Goal: Information Seeking & Learning: Find specific fact

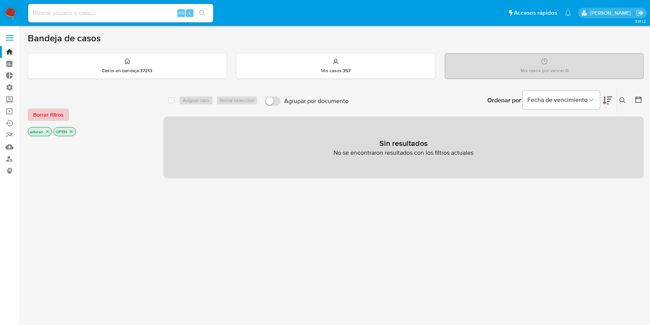
click at [42, 116] on span "Borrar filtros" at bounding box center [48, 114] width 30 height 11
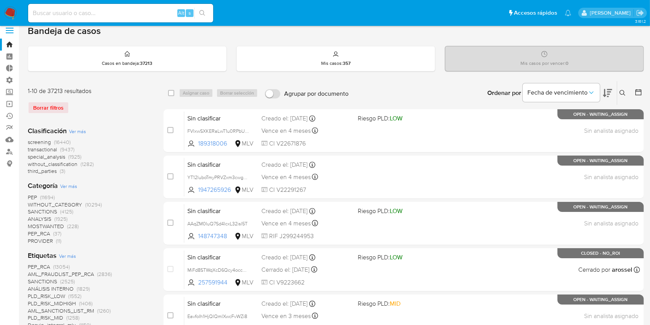
scroll to position [205, 0]
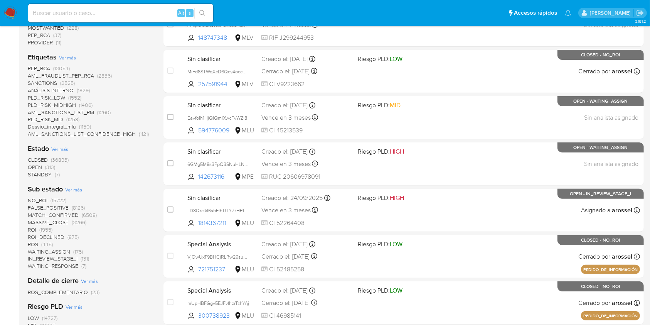
click at [46, 177] on span "STANDBY" at bounding box center [40, 174] width 24 height 8
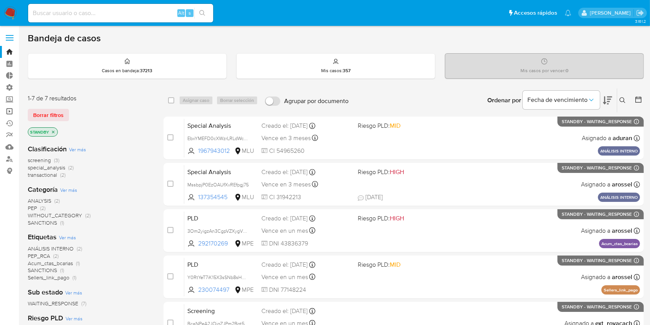
click at [10, 111] on link "Operaciones masivas" at bounding box center [46, 111] width 92 height 12
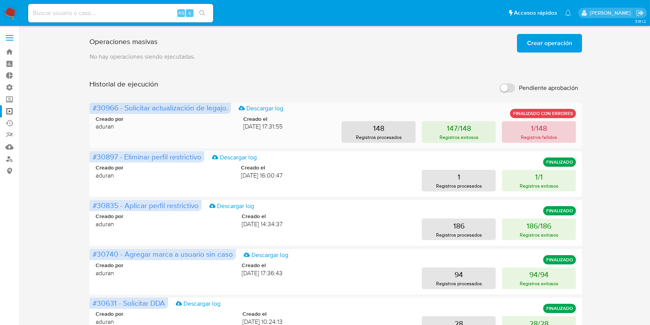
click at [521, 135] on p "Registros fallidos" at bounding box center [539, 136] width 37 height 7
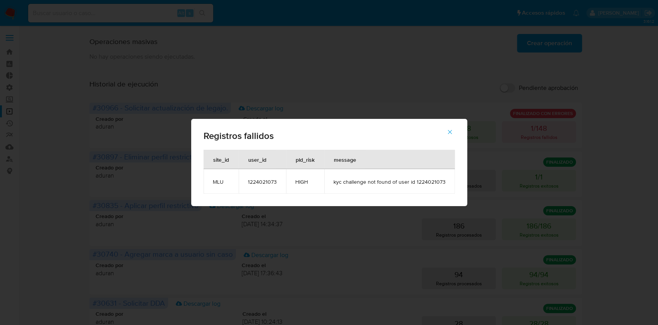
click at [345, 80] on div "Registros fallidos site_id user_id pld_risk message MLU 1224021073 HIGH kyc cha…" at bounding box center [329, 162] width 658 height 325
click at [447, 134] on icon "button" at bounding box center [449, 131] width 7 height 7
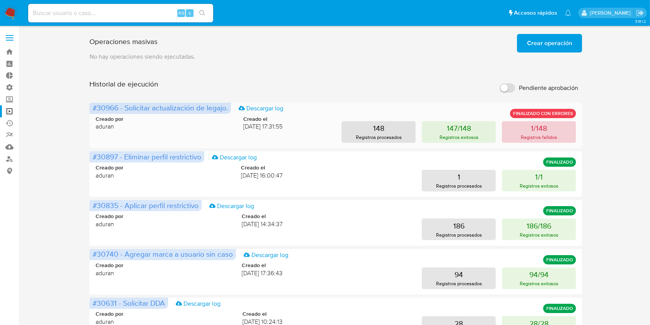
click at [561, 126] on button "1/148 Registros fallidos" at bounding box center [539, 132] width 74 height 22
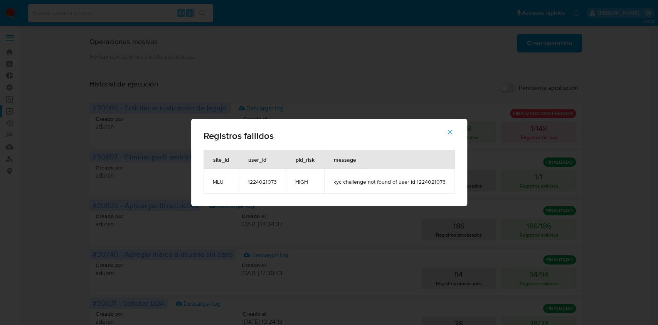
click at [426, 180] on span "kyc challenge not found of user id 1224021073" at bounding box center [389, 181] width 112 height 7
click at [448, 130] on icon "button" at bounding box center [449, 131] width 7 height 7
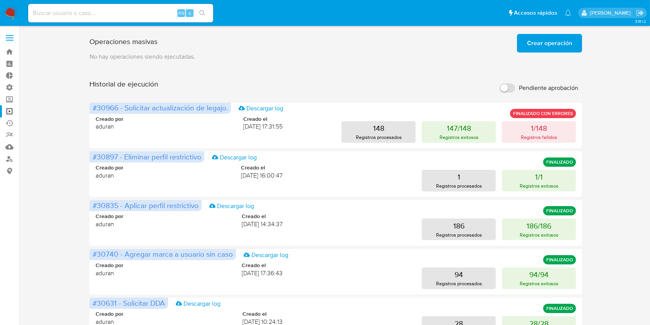
click at [119, 11] on input at bounding box center [120, 13] width 185 height 10
paste input "1224021073"
type input "1224021073"
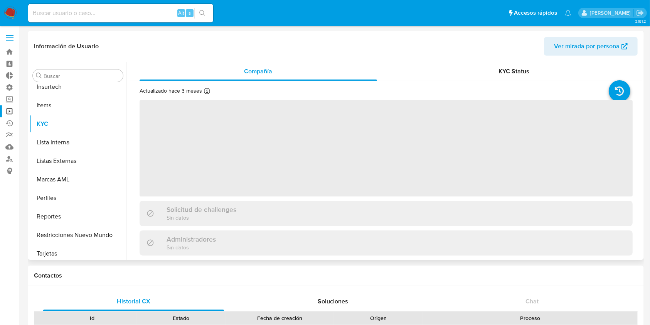
scroll to position [381, 0]
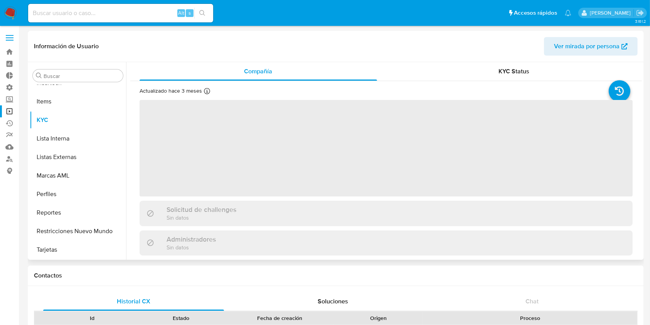
select select "10"
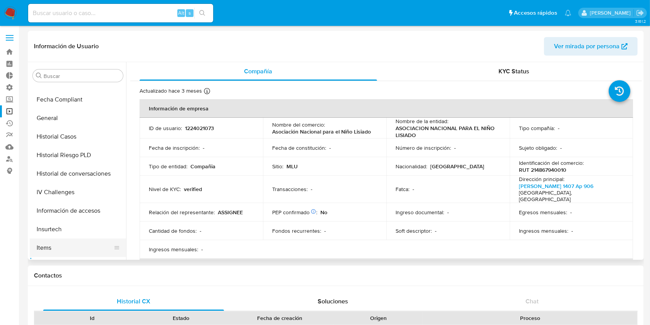
scroll to position [176, 0]
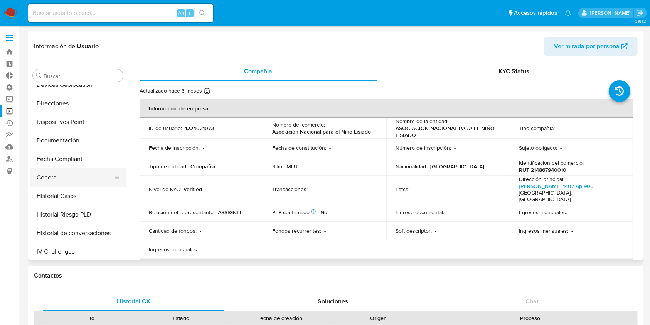
click at [66, 177] on button "General" at bounding box center [75, 177] width 90 height 19
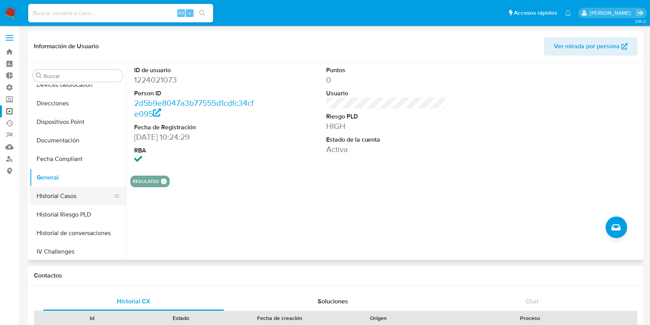
scroll to position [278, 0]
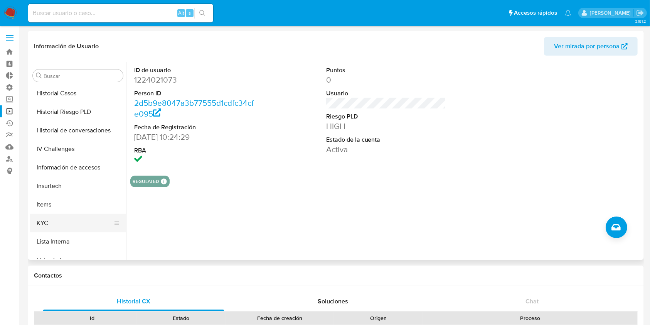
click at [59, 222] on button "KYC" at bounding box center [75, 223] width 90 height 19
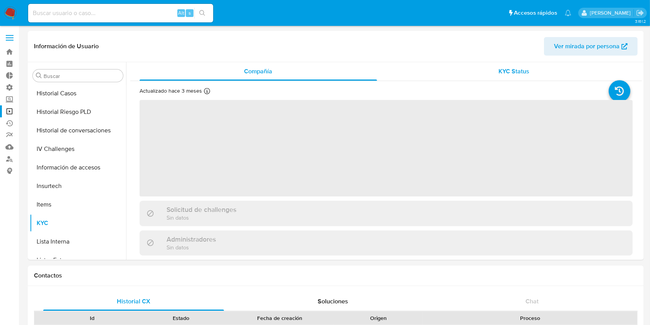
click at [501, 72] on span "KYC Status" at bounding box center [514, 71] width 31 height 9
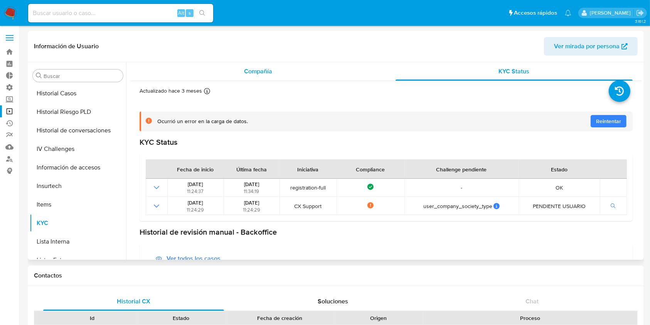
click at [249, 71] on span "Compañía" at bounding box center [258, 71] width 28 height 9
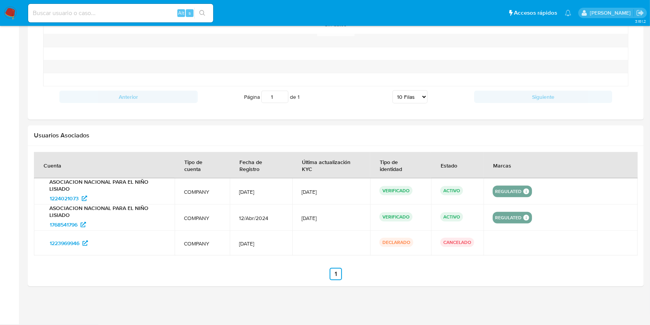
scroll to position [665, 0]
drag, startPoint x: 44, startPoint y: 221, endPoint x: 78, endPoint y: 224, distance: 33.7
click at [78, 224] on div "ASOCIACION NACIONAL PARA EL NIÑO LISIADO 1768541796" at bounding box center [104, 218] width 122 height 26
